Goal: Task Accomplishment & Management: Complete application form

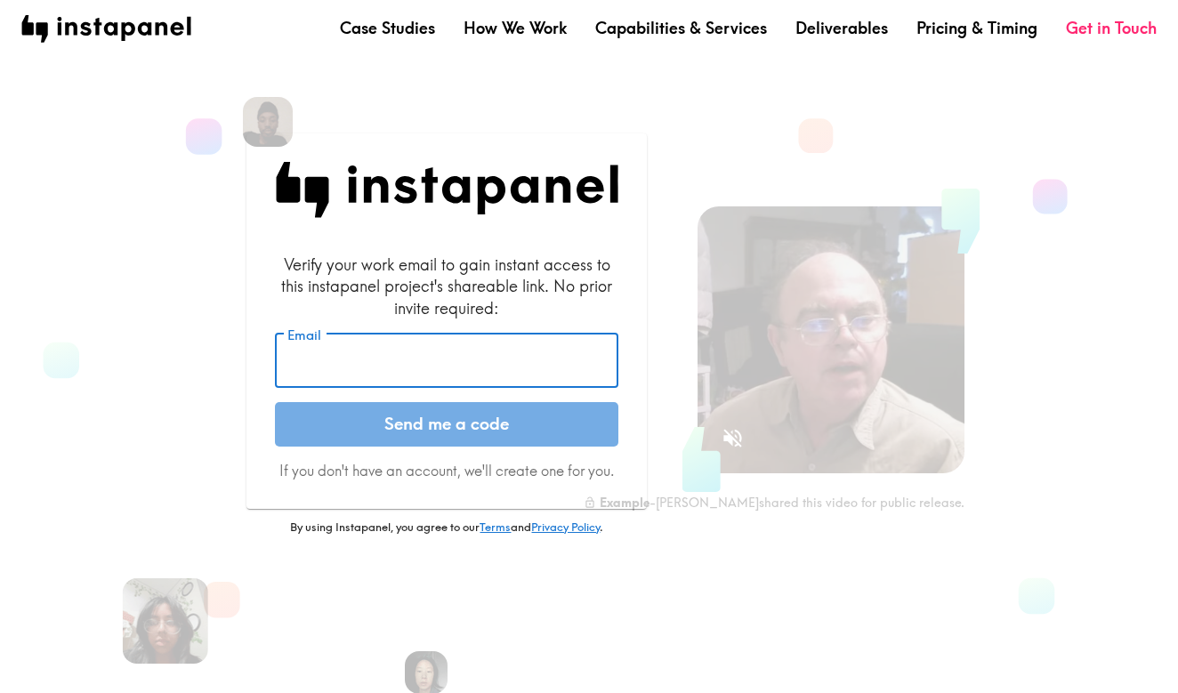
click at [424, 359] on input "Email" at bounding box center [446, 361] width 343 height 55
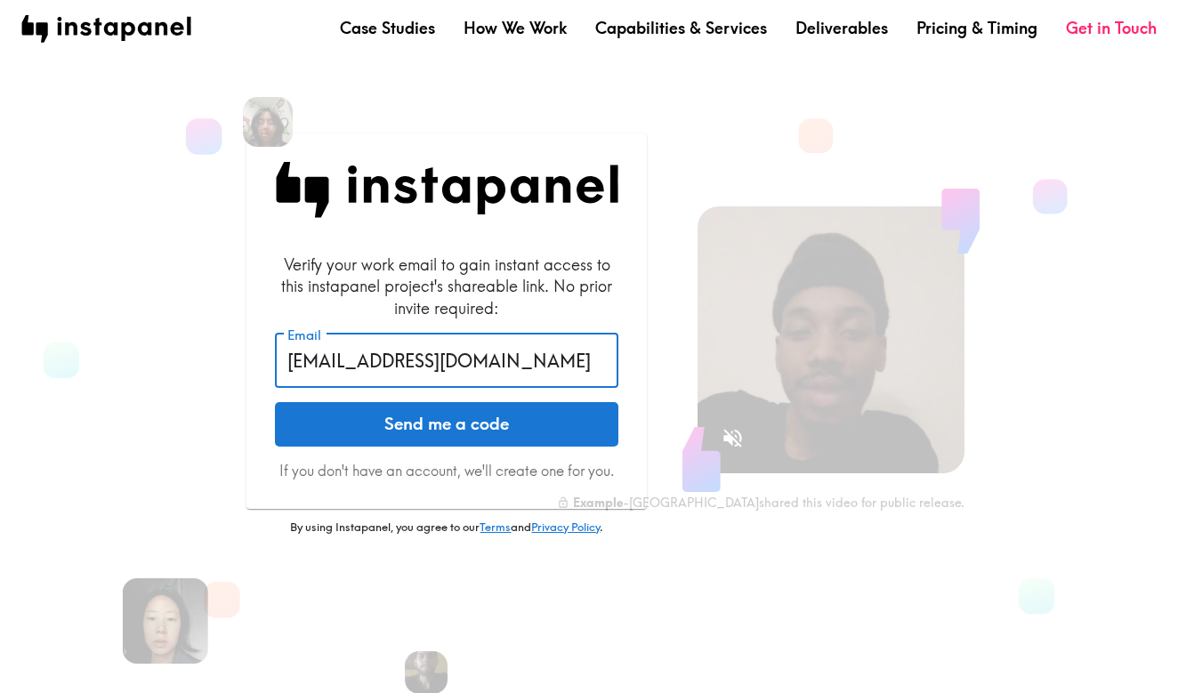
type input "[EMAIL_ADDRESS][DOMAIN_NAME]"
click at [460, 430] on button "Send me a code" at bounding box center [446, 424] width 343 height 44
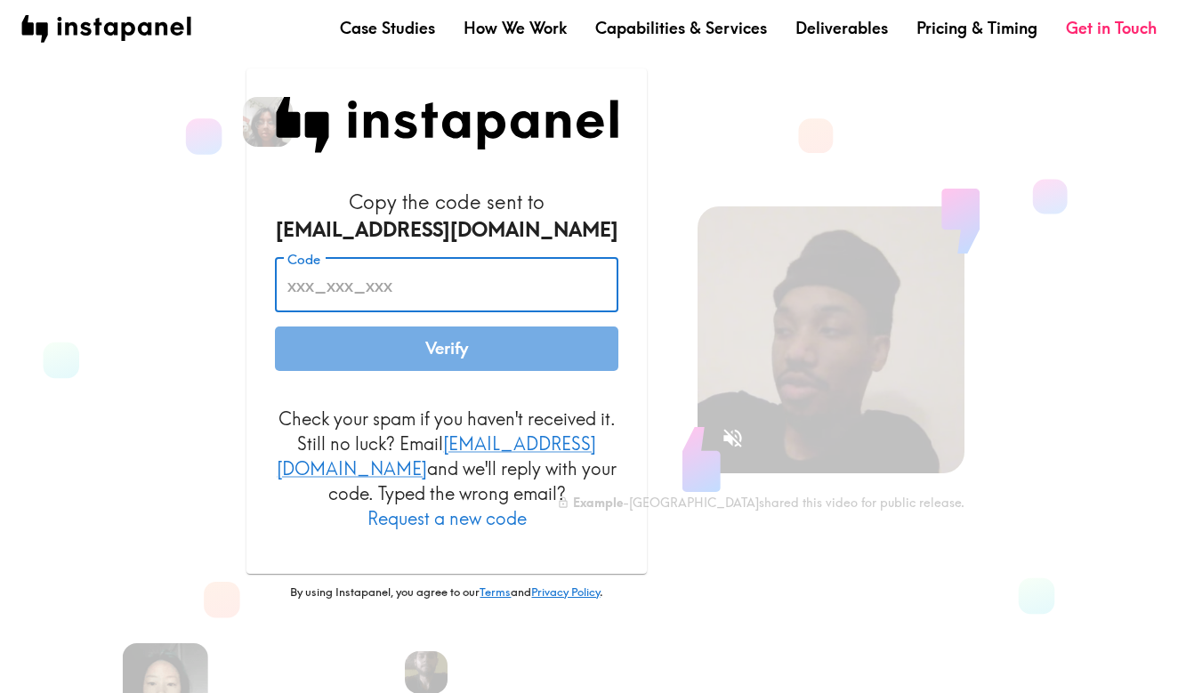
click at [394, 290] on input "Code" at bounding box center [446, 285] width 343 height 55
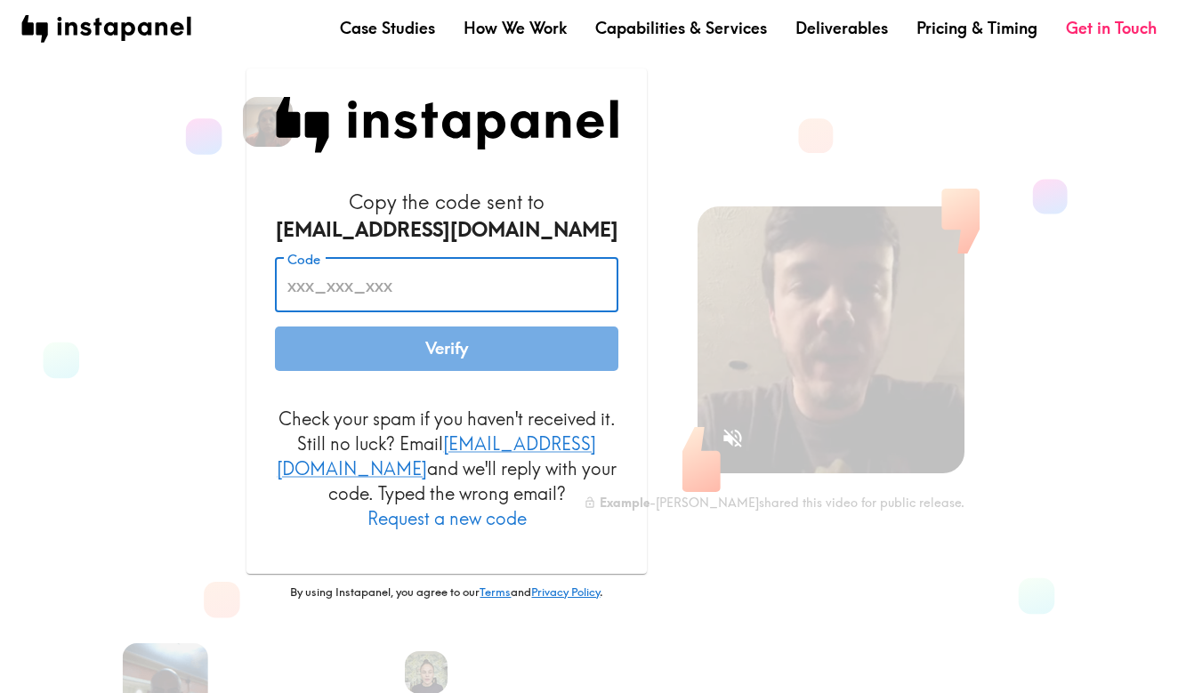
click at [405, 294] on input "Code" at bounding box center [446, 285] width 343 height 55
paste input "fAb_7Tq_EnG"
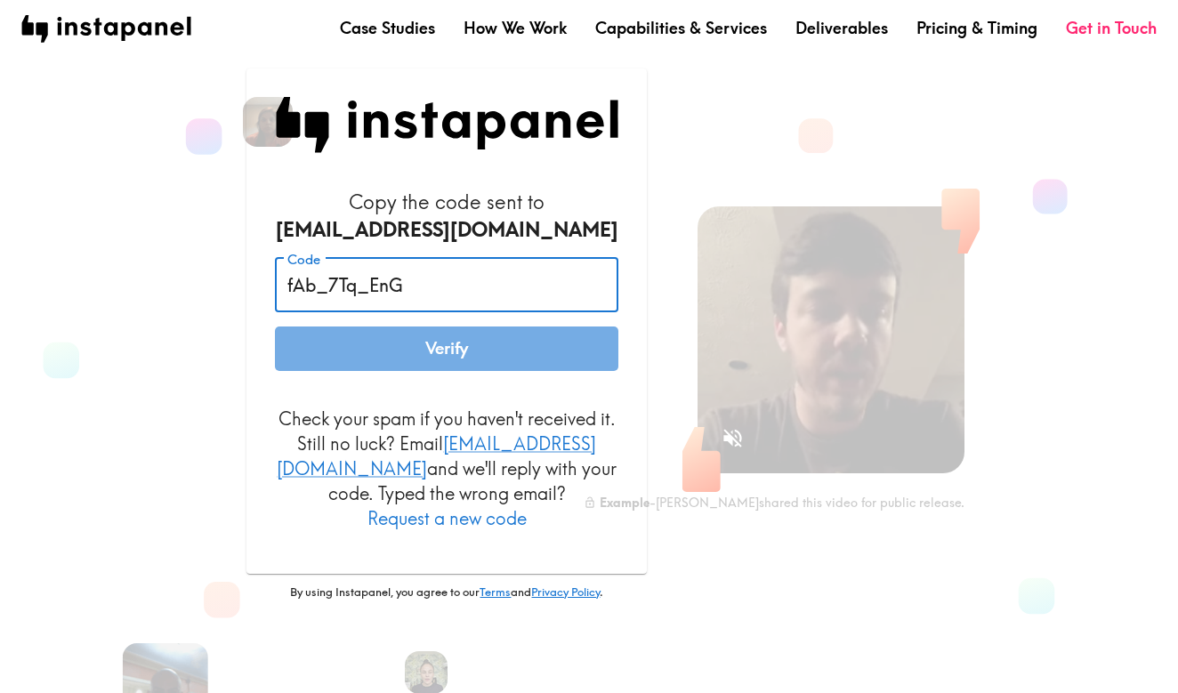
type input "fAb_7Tq_EnG"
click at [399, 359] on button "Verify" at bounding box center [446, 349] width 343 height 44
